Goal: Task Accomplishment & Management: Manage account settings

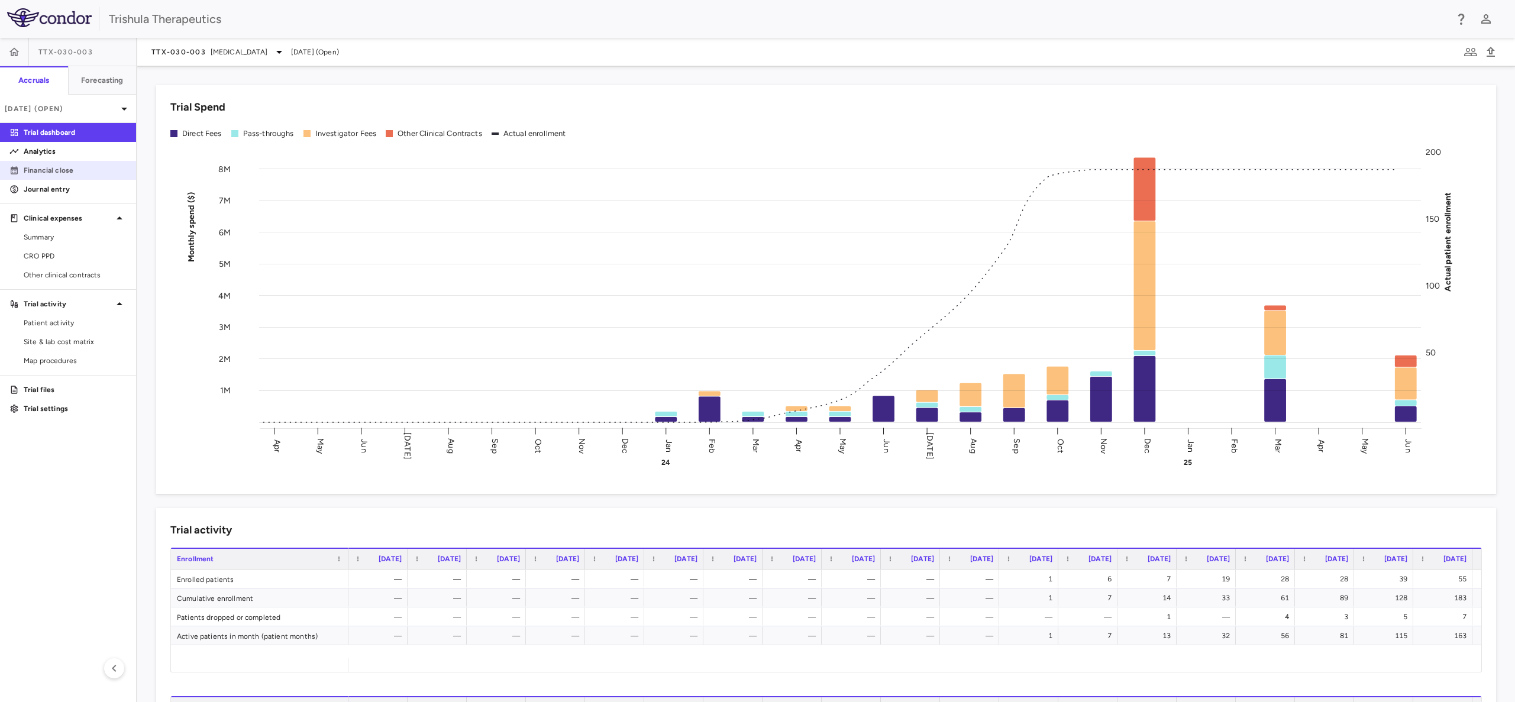
click at [79, 171] on p "Financial close" at bounding box center [75, 170] width 103 height 11
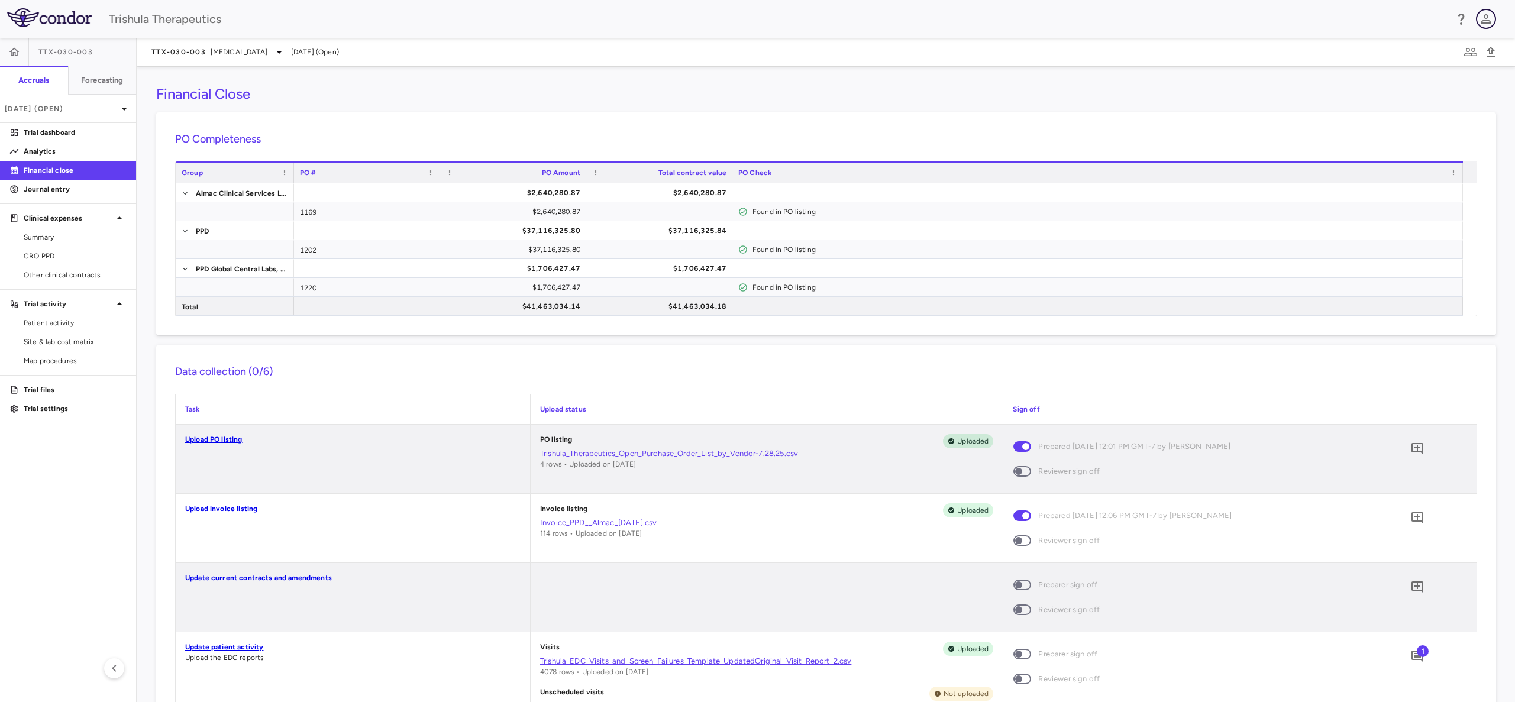
click at [1487, 18] on icon "button" at bounding box center [1485, 18] width 9 height 9
drag, startPoint x: 1236, startPoint y: 108, endPoint x: 1230, endPoint y: 112, distance: 6.9
click at [1230, 112] on div at bounding box center [757, 351] width 1515 height 702
click at [1466, 54] on icon "button" at bounding box center [1471, 52] width 14 height 14
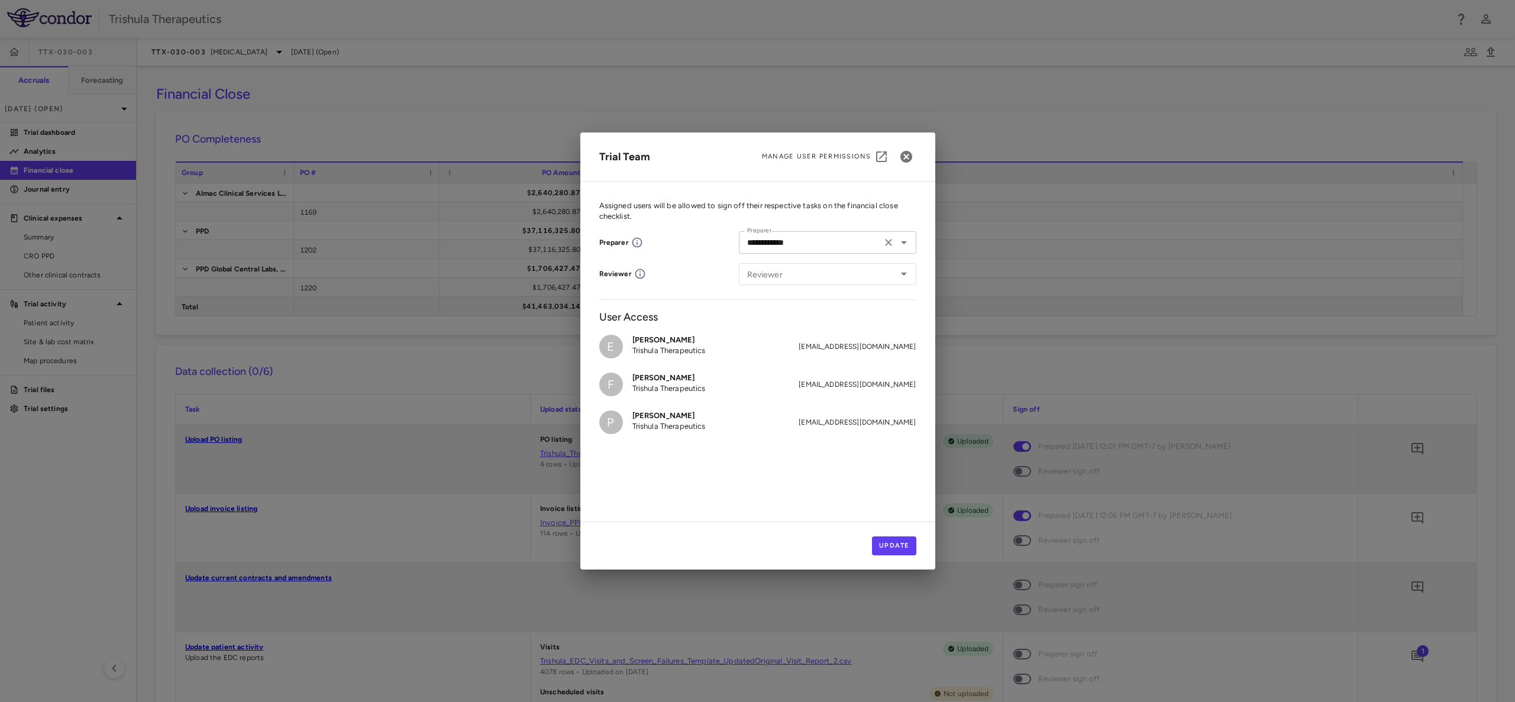
click at [905, 243] on icon "Open" at bounding box center [904, 242] width 14 height 14
click at [905, 243] on icon "Close" at bounding box center [904, 242] width 6 height 3
click at [902, 269] on icon "Open" at bounding box center [904, 274] width 14 height 14
click at [653, 258] on div "**********" at bounding box center [757, 260] width 317 height 77
click at [863, 274] on input "Reviewer" at bounding box center [809, 274] width 135 height 15
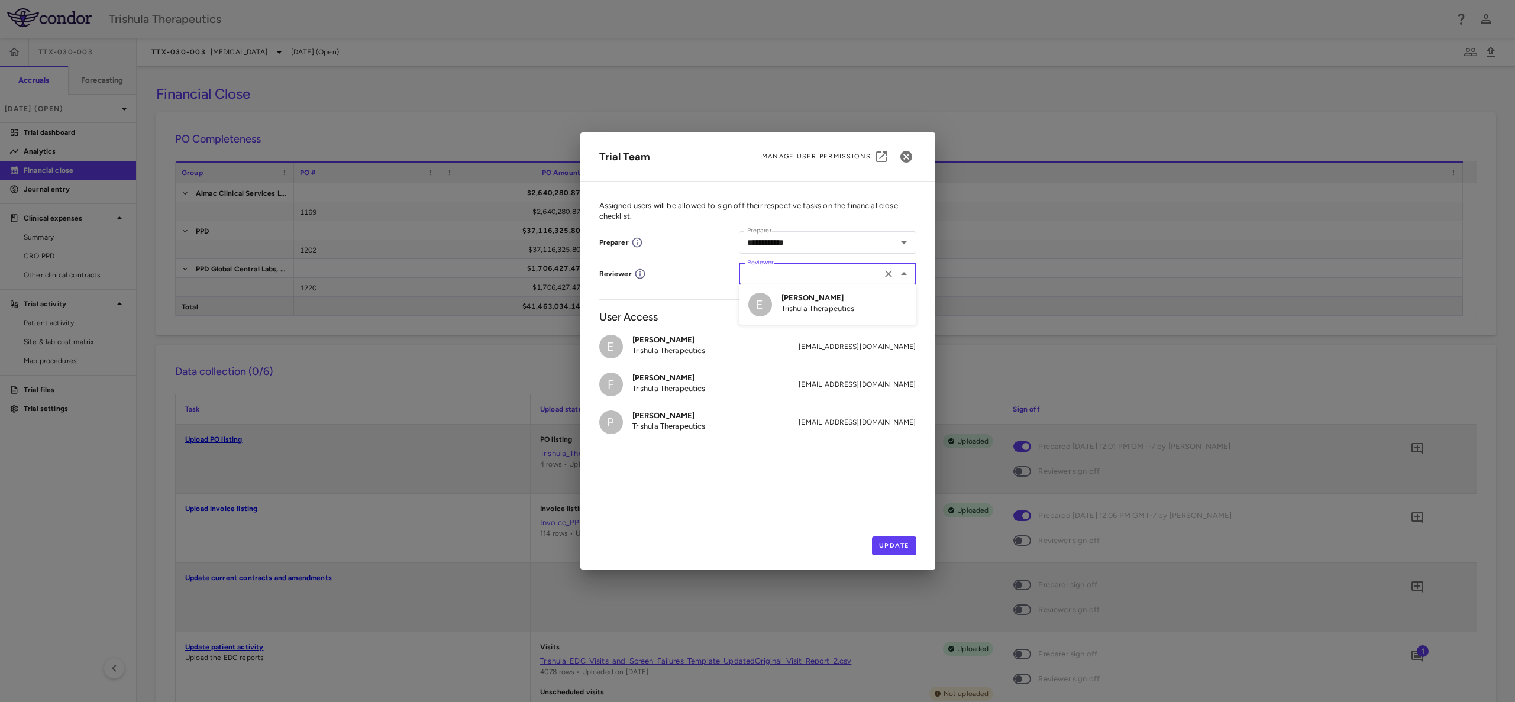
click at [829, 303] on p "Trishula Therapeutics" at bounding box center [817, 308] width 73 height 11
type input "**********"
click at [787, 319] on h6 "User Access" at bounding box center [757, 317] width 317 height 16
click at [893, 541] on button "Update" at bounding box center [894, 546] width 44 height 19
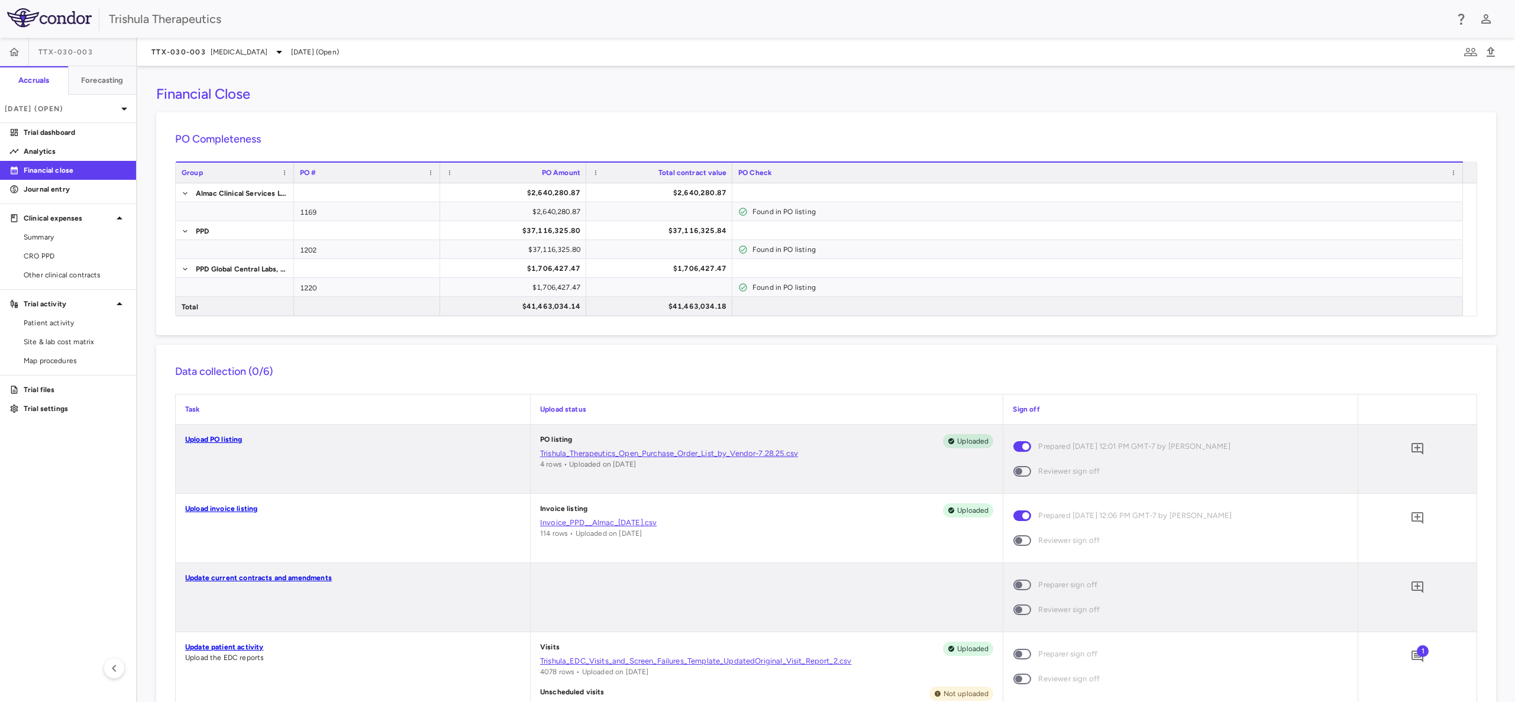
click at [104, 169] on p "Financial close" at bounding box center [75, 170] width 103 height 11
click at [1470, 96] on button "Close" at bounding box center [1469, 94] width 53 height 19
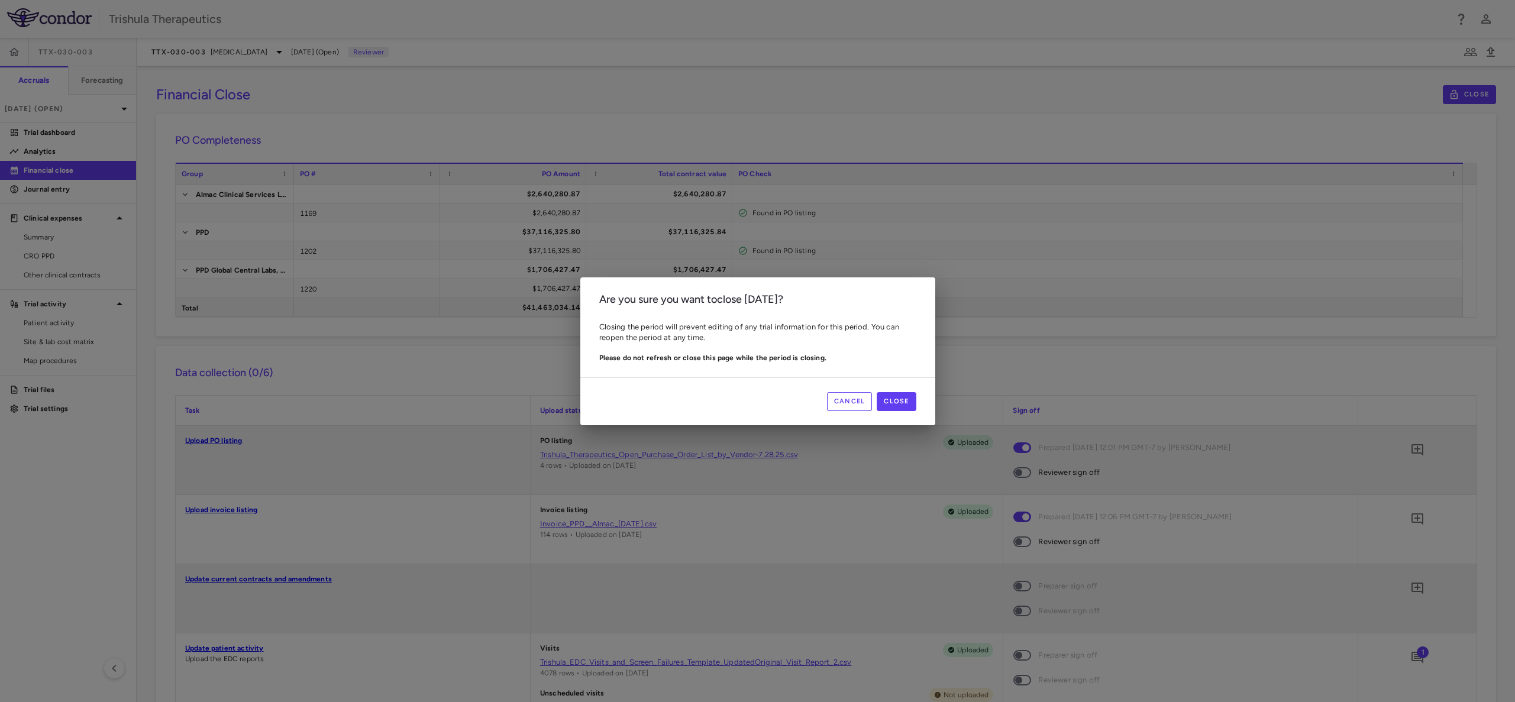
click at [844, 408] on button "Cancel" at bounding box center [850, 401] width 46 height 19
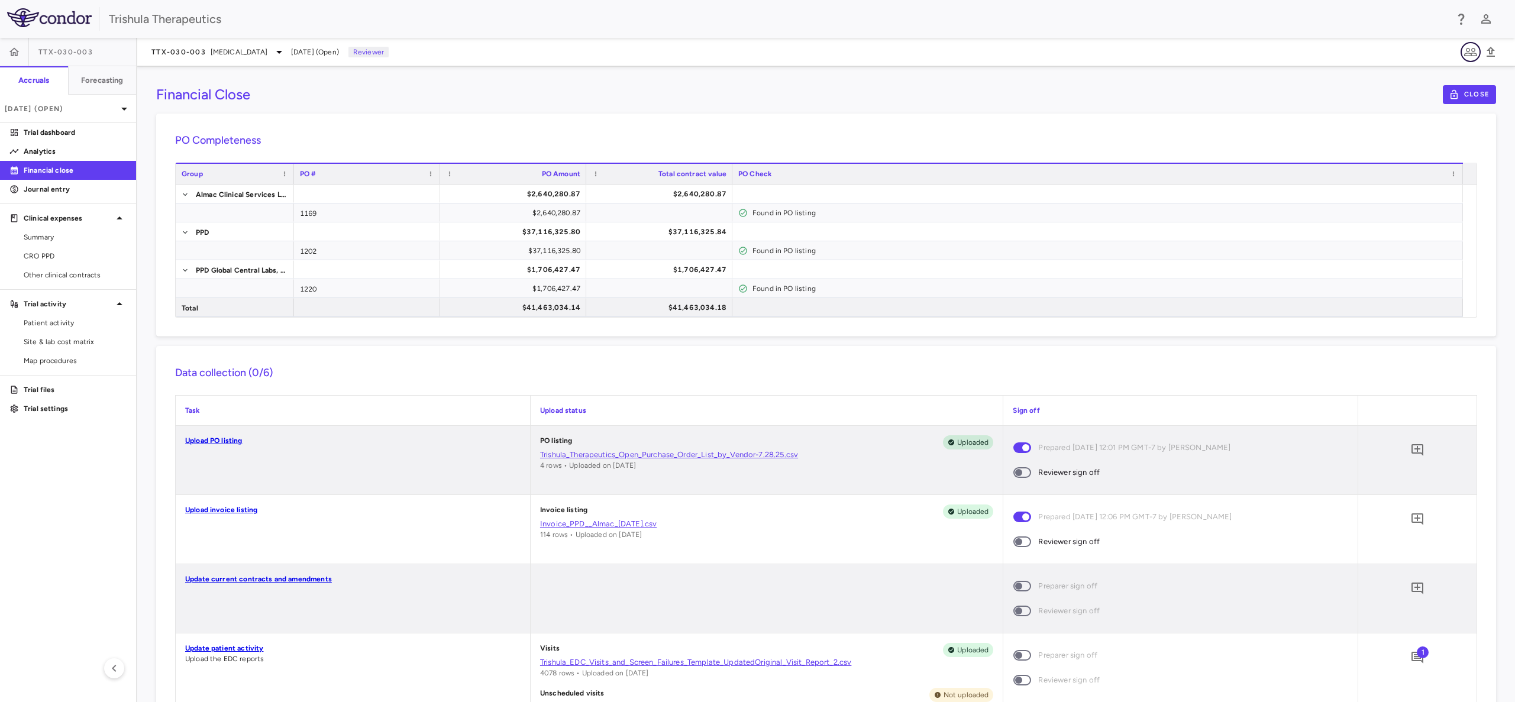
click at [1473, 53] on icon "button" at bounding box center [1471, 52] width 14 height 14
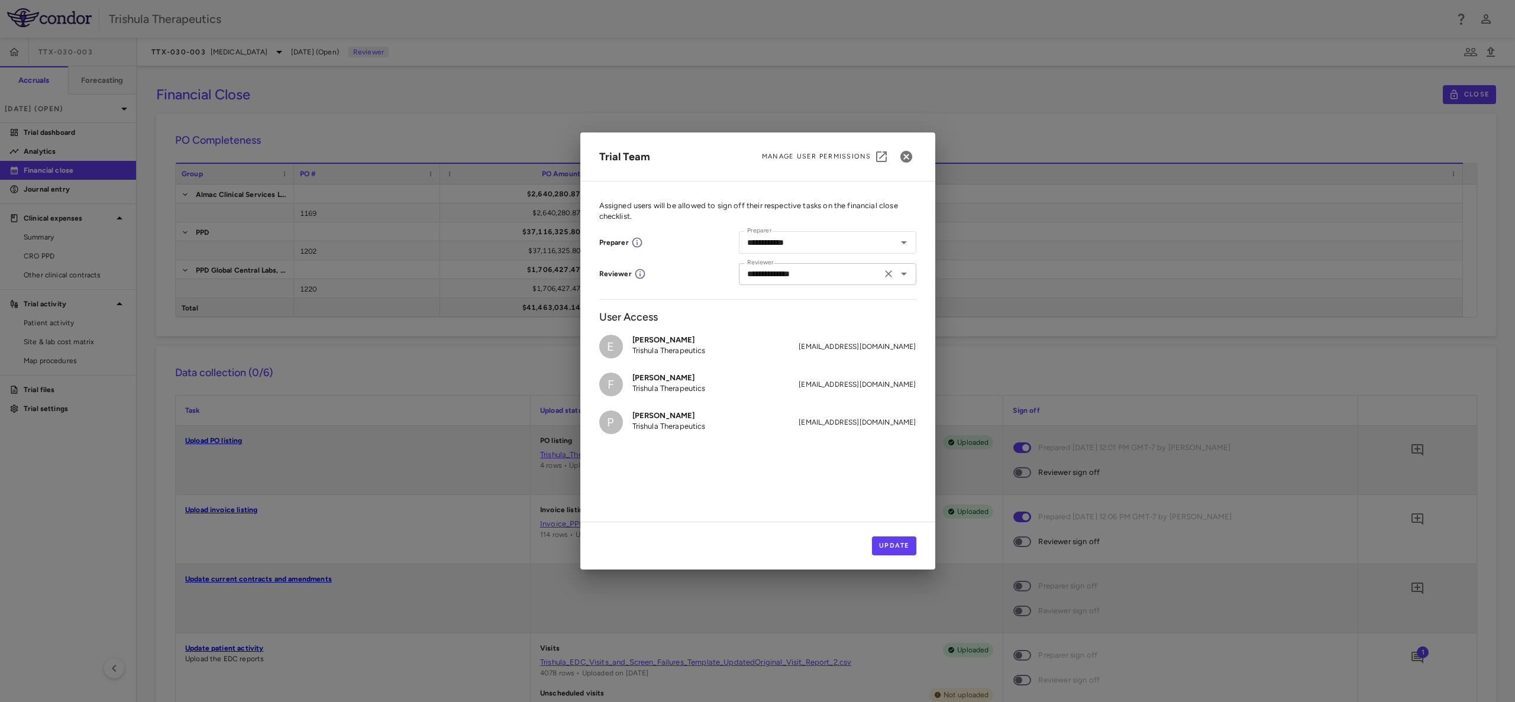
click at [906, 276] on icon "Open" at bounding box center [904, 274] width 14 height 14
click at [890, 548] on button "Update" at bounding box center [894, 546] width 44 height 19
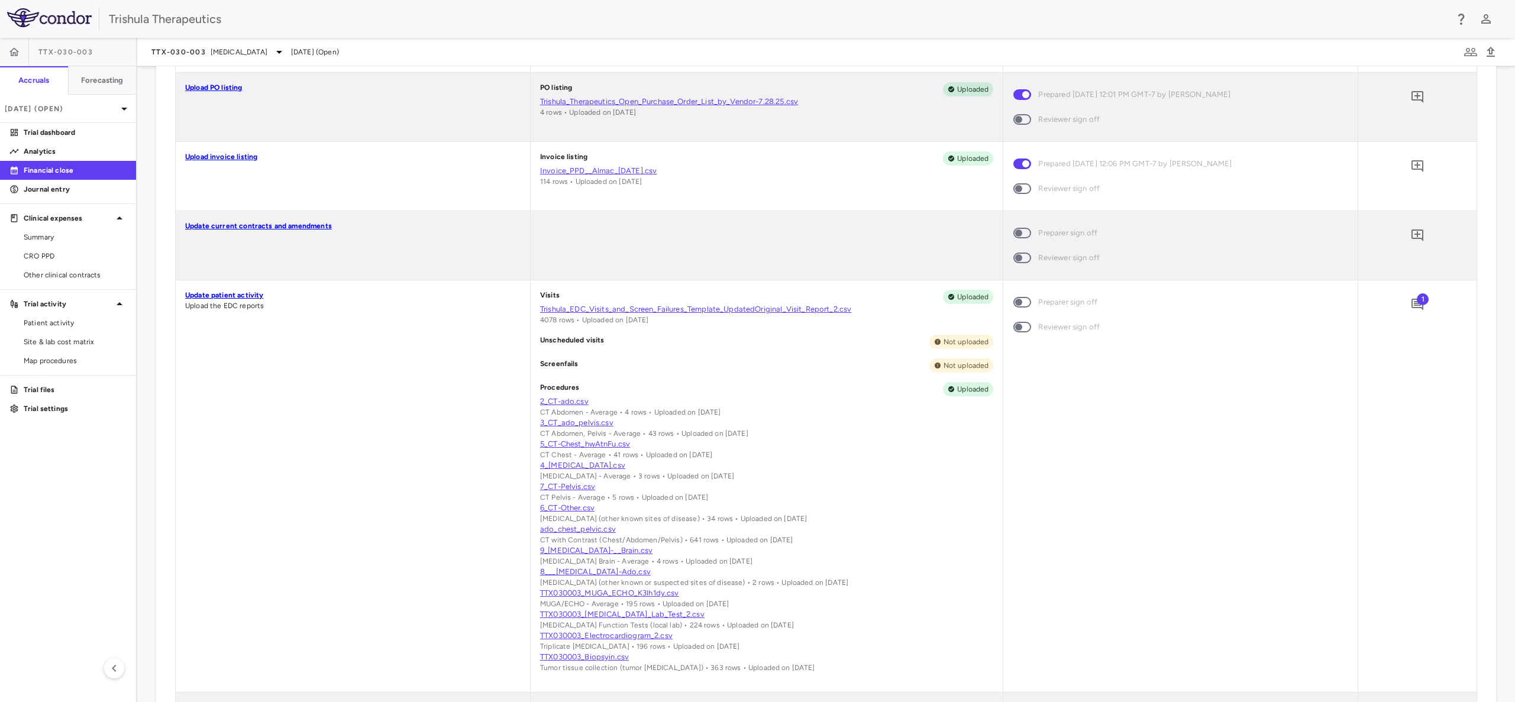
scroll to position [355, 0]
